Goal: Task Accomplishment & Management: Manage account settings

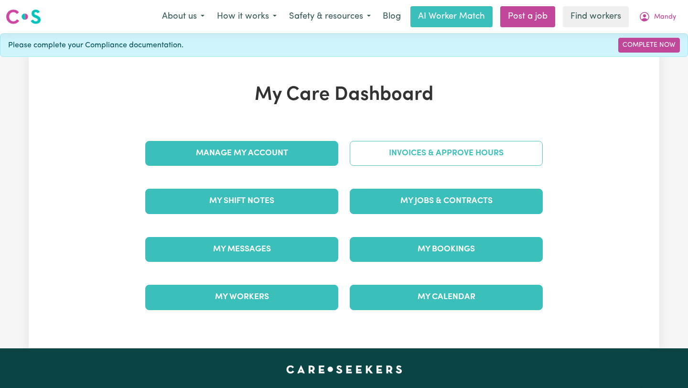
drag, startPoint x: 0, startPoint y: 0, endPoint x: 413, endPoint y: 161, distance: 443.0
click at [413, 161] on link "Invoices & Approve Hours" at bounding box center [446, 153] width 193 height 25
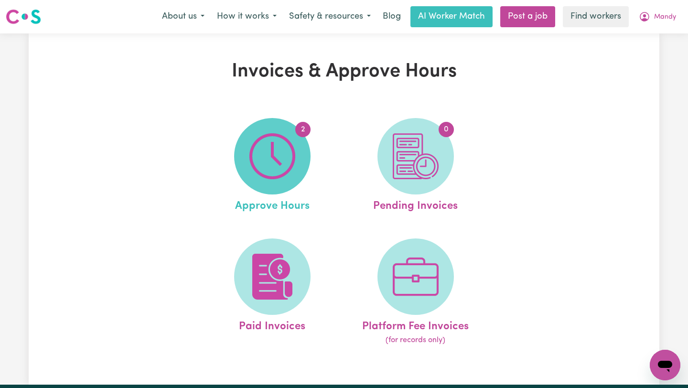
click at [279, 135] on img at bounding box center [272, 156] width 46 height 46
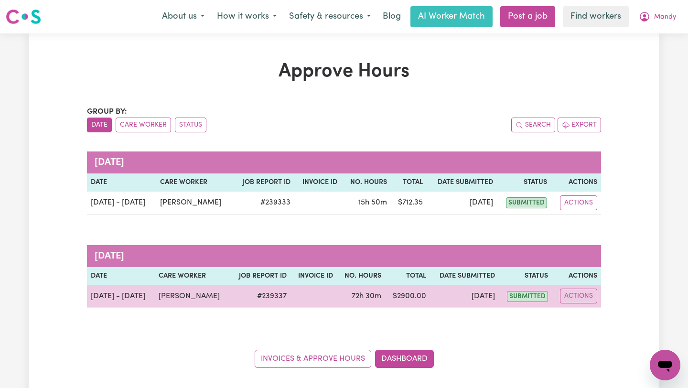
click at [171, 299] on td "[PERSON_NAME]" at bounding box center [192, 296] width 75 height 23
click at [590, 297] on button "Actions" at bounding box center [578, 295] width 37 height 15
click at [582, 312] on link "View Job Report" at bounding box center [602, 317] width 82 height 19
select select "pm"
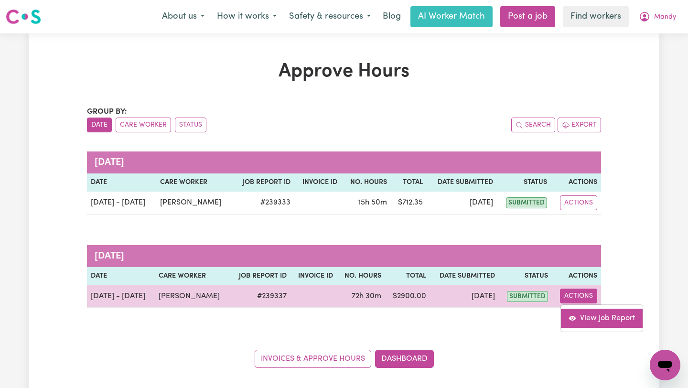
select select "pm"
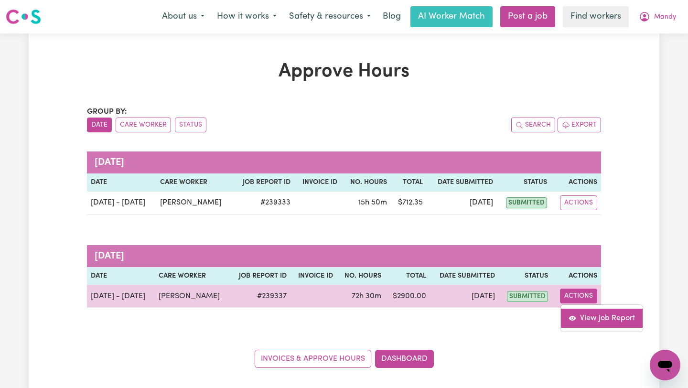
select select "pm"
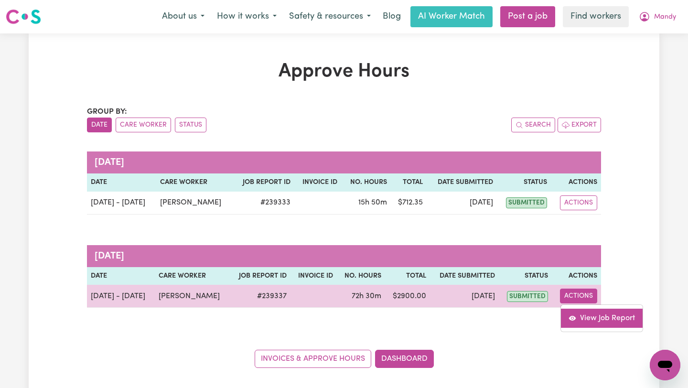
select select "pm"
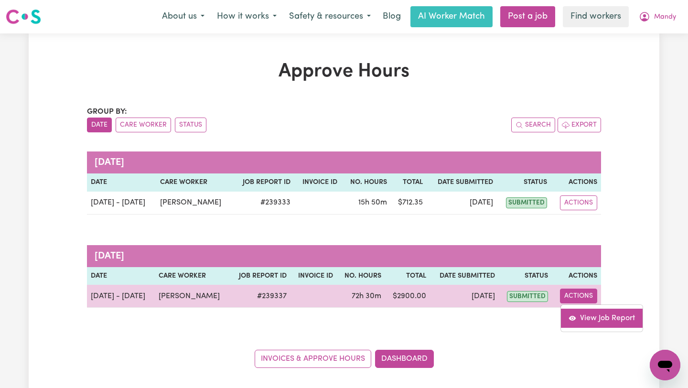
select select "pm"
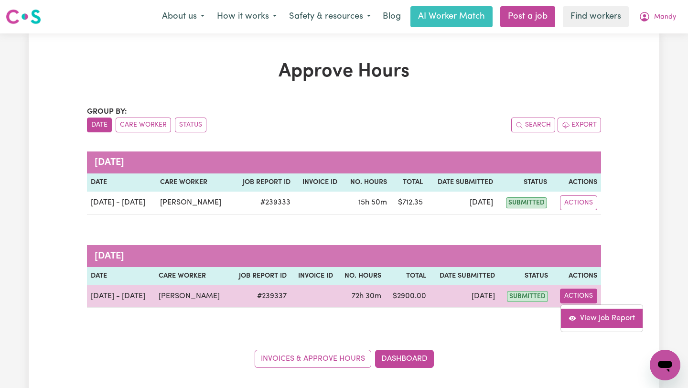
select select "pm"
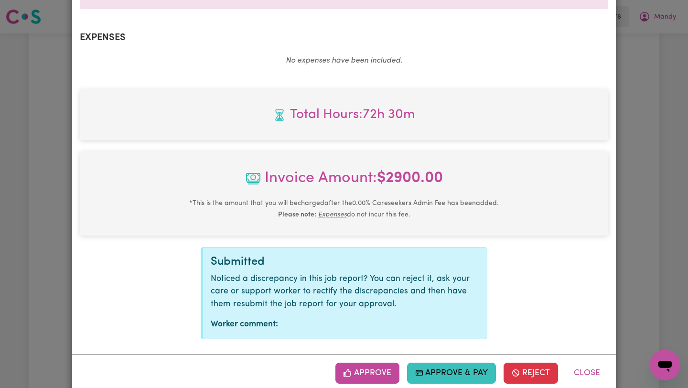
scroll to position [1982, 0]
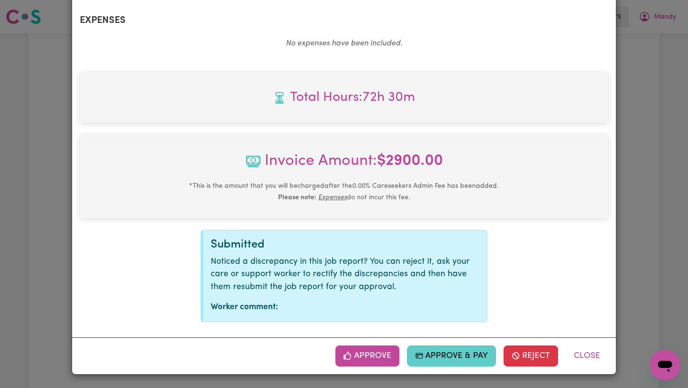
click at [458, 362] on button "Approve & Pay" at bounding box center [451, 355] width 89 height 21
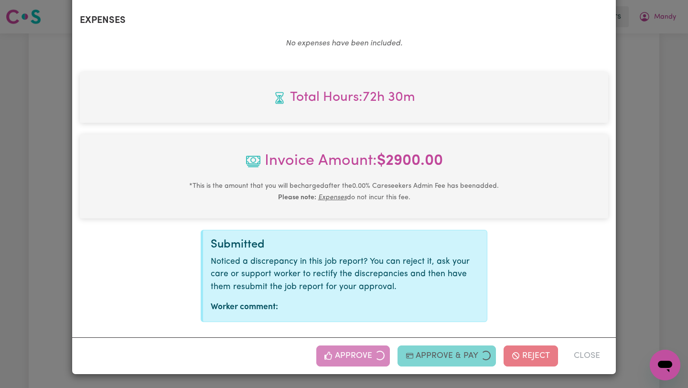
select select "card_1QTFvoB2z0xKyepBsUonAmz5"
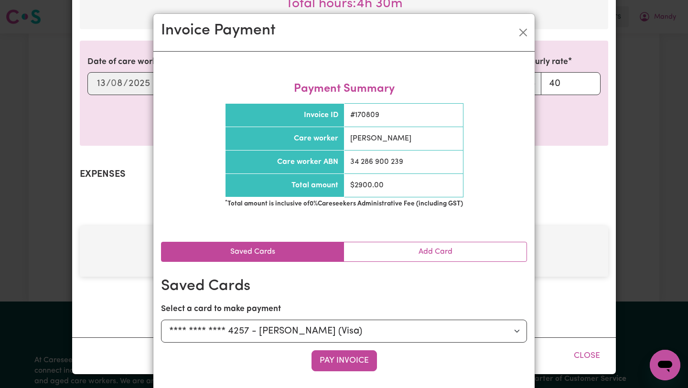
scroll to position [1829, 0]
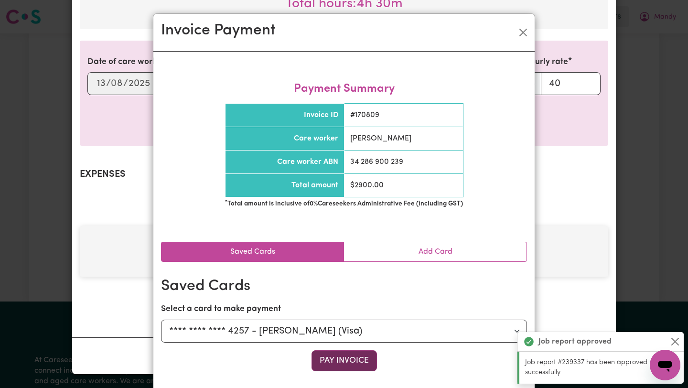
click at [351, 353] on button "Pay Invoice" at bounding box center [343, 360] width 65 height 21
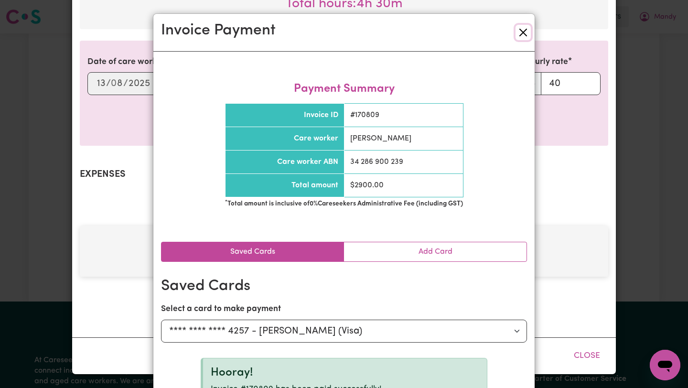
click at [516, 35] on button "Close" at bounding box center [522, 32] width 15 height 15
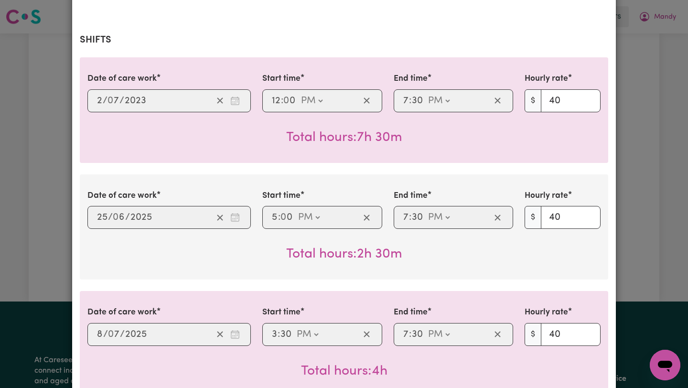
scroll to position [0, 0]
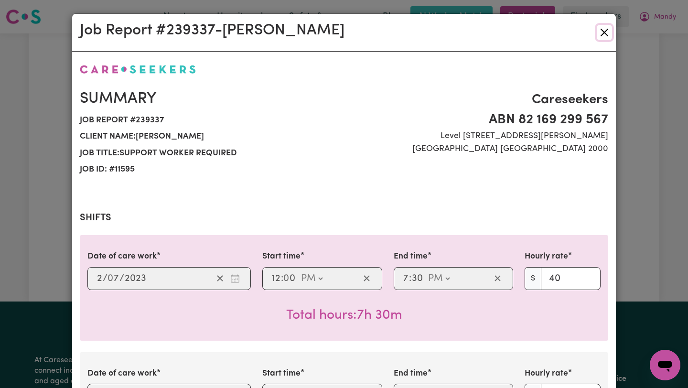
click at [605, 35] on button "Close" at bounding box center [603, 32] width 15 height 15
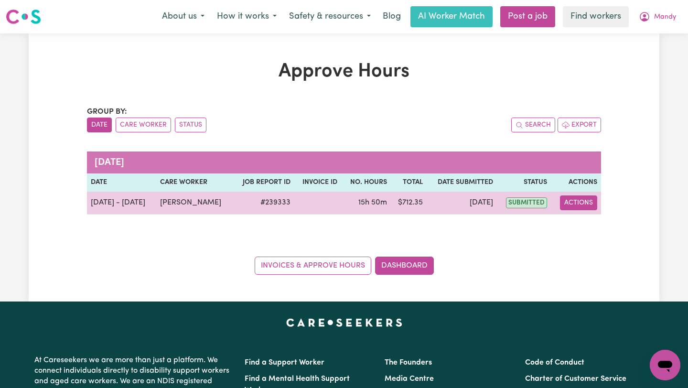
click at [579, 201] on button "Actions" at bounding box center [578, 202] width 37 height 15
click at [568, 225] on icon "View job report 239333" at bounding box center [572, 225] width 8 height 8
select select "pm"
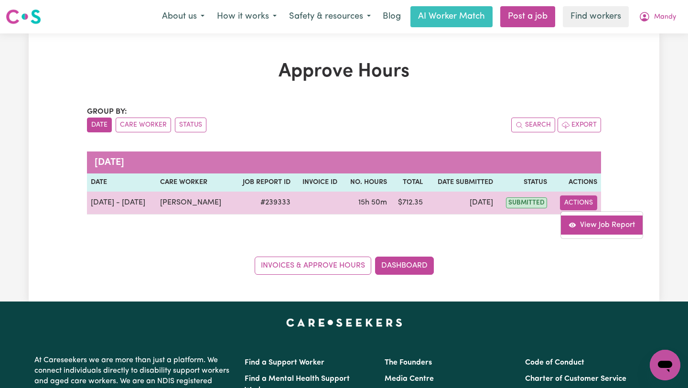
select select "pm"
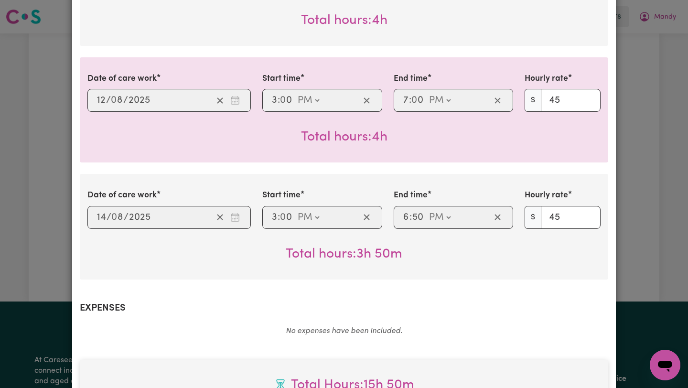
scroll to position [711, 0]
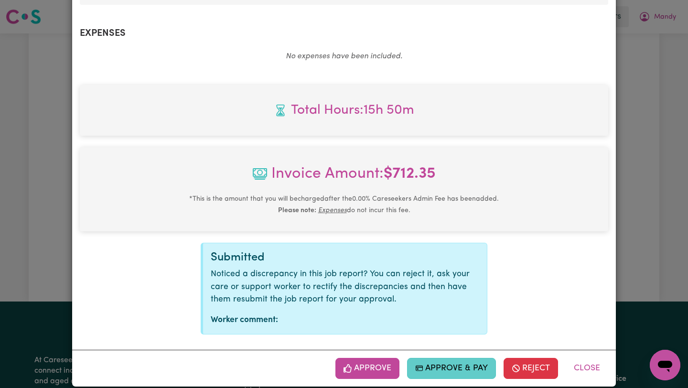
click at [438, 359] on button "Approve & Pay" at bounding box center [451, 368] width 89 height 21
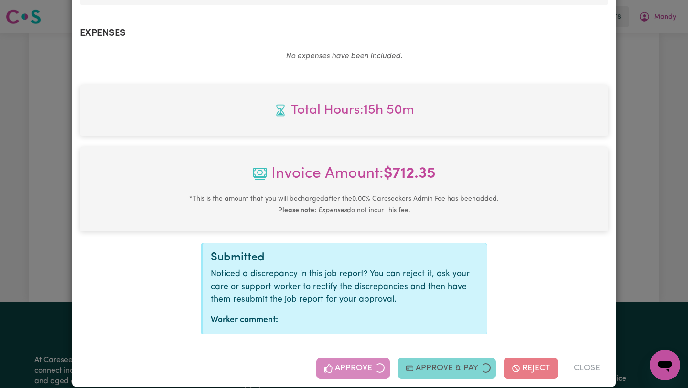
select select "card_1QTFvoB2z0xKyepBsUonAmz5"
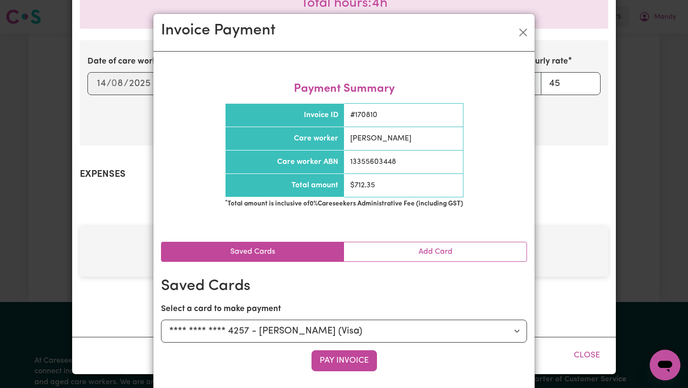
scroll to position [557, 0]
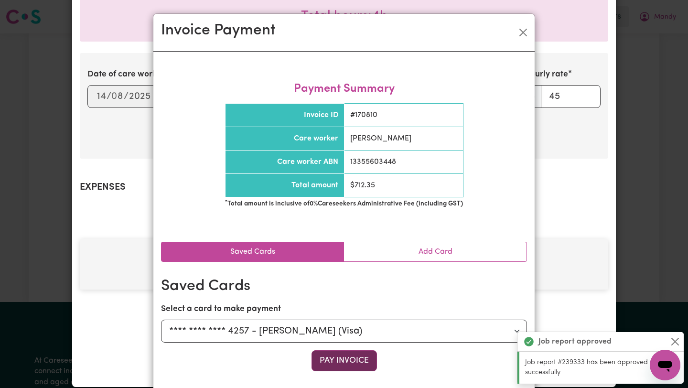
click at [359, 363] on button "Pay Invoice" at bounding box center [343, 360] width 65 height 21
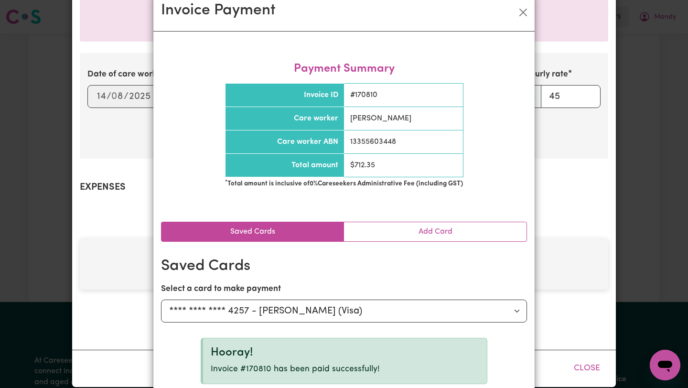
scroll to position [45, 0]
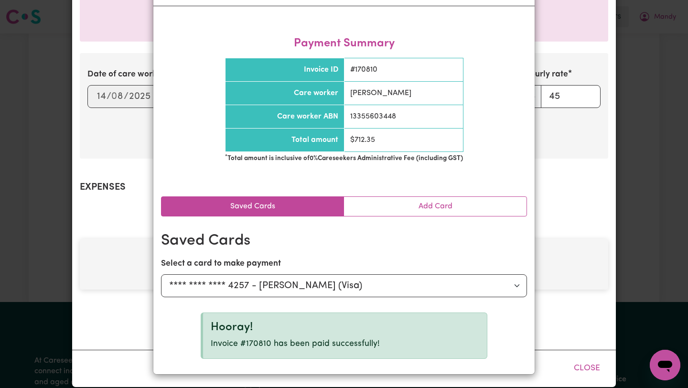
click at [560, 169] on div "Invoice Payment Payment Summary Invoice ID # 170810 Care worker [PERSON_NAME] C…" at bounding box center [344, 194] width 688 height 388
